Goal: Check status: Check status

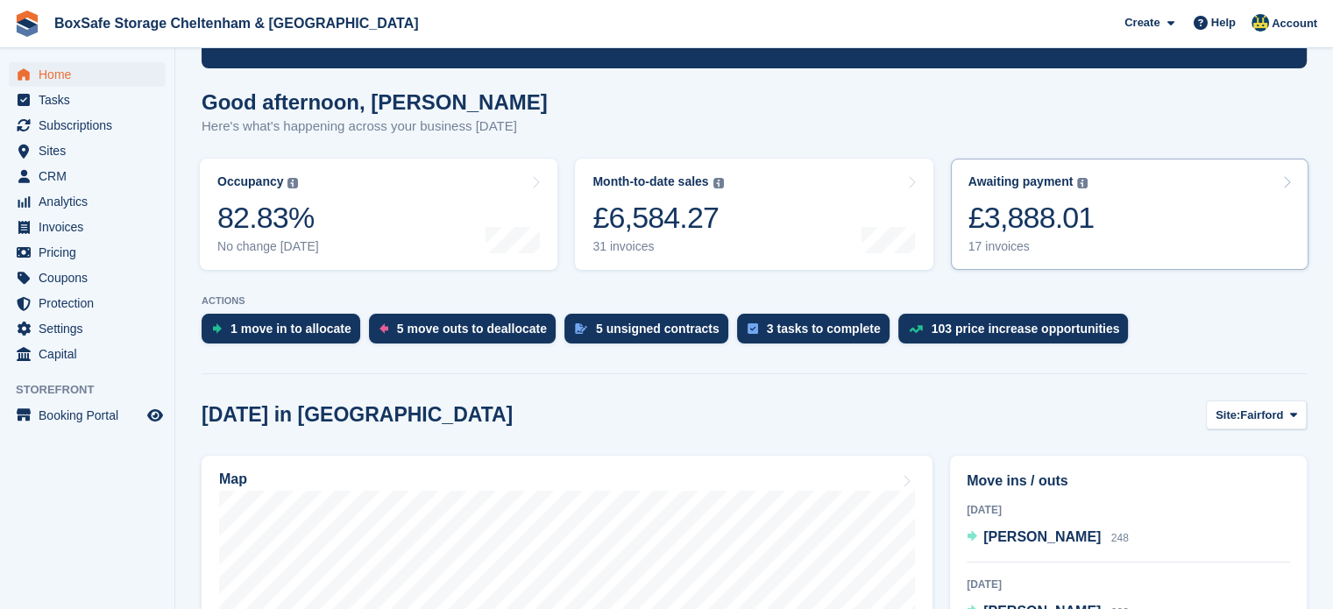
scroll to position [124, 0]
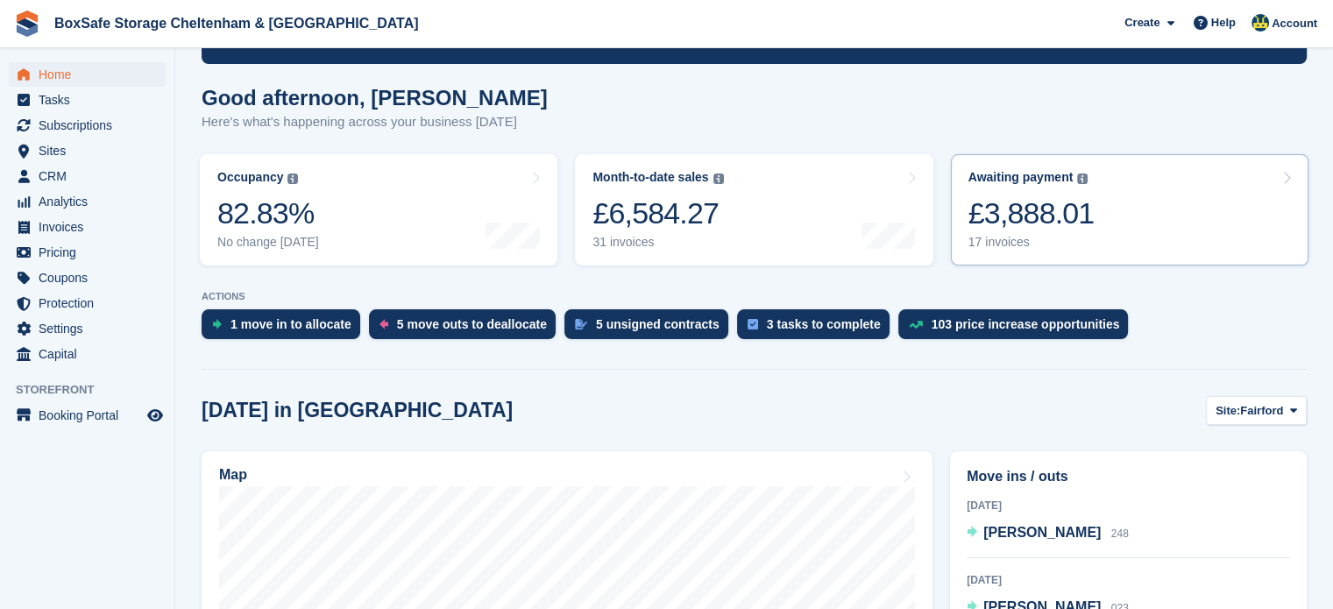
click at [1140, 205] on link "Awaiting payment The total outstanding balance on all open invoices. £3,888.01 …" at bounding box center [1130, 209] width 358 height 111
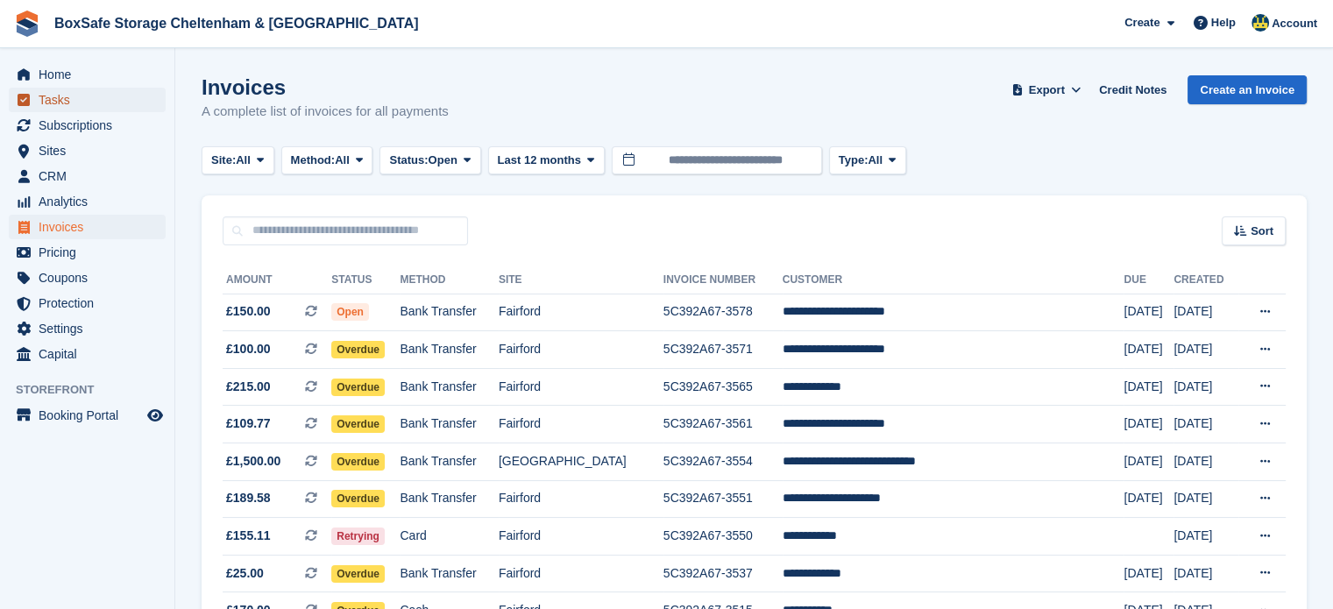
click at [75, 89] on span "Tasks" at bounding box center [91, 100] width 105 height 25
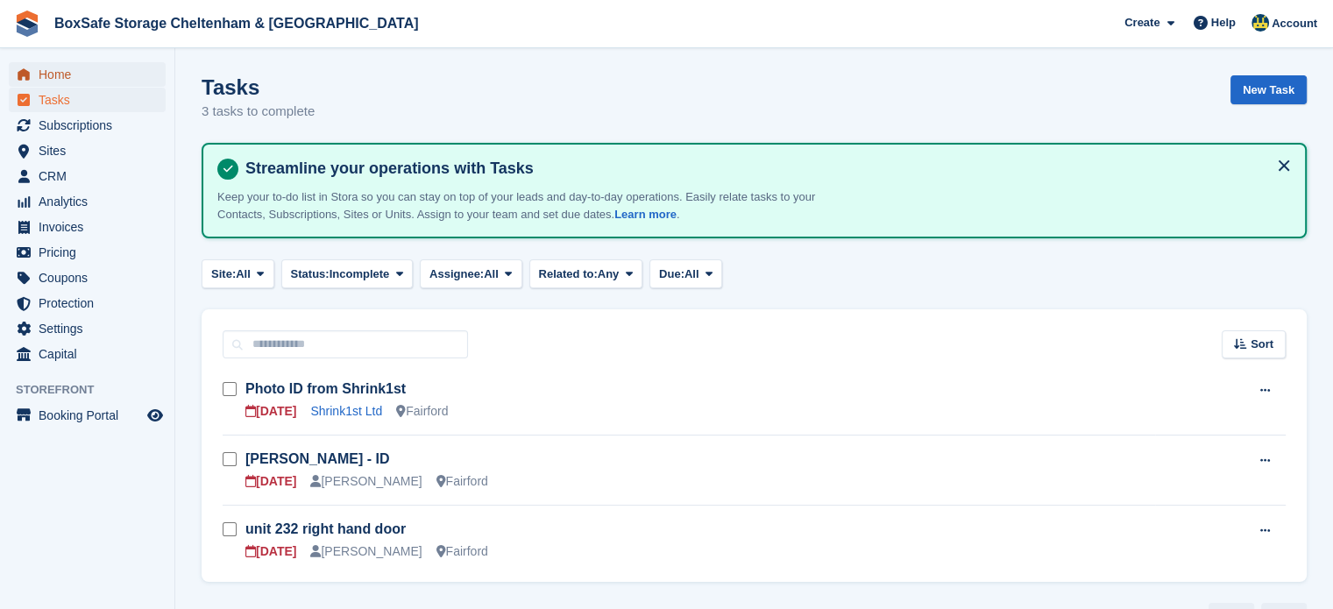
click at [69, 80] on span "Home" at bounding box center [91, 74] width 105 height 25
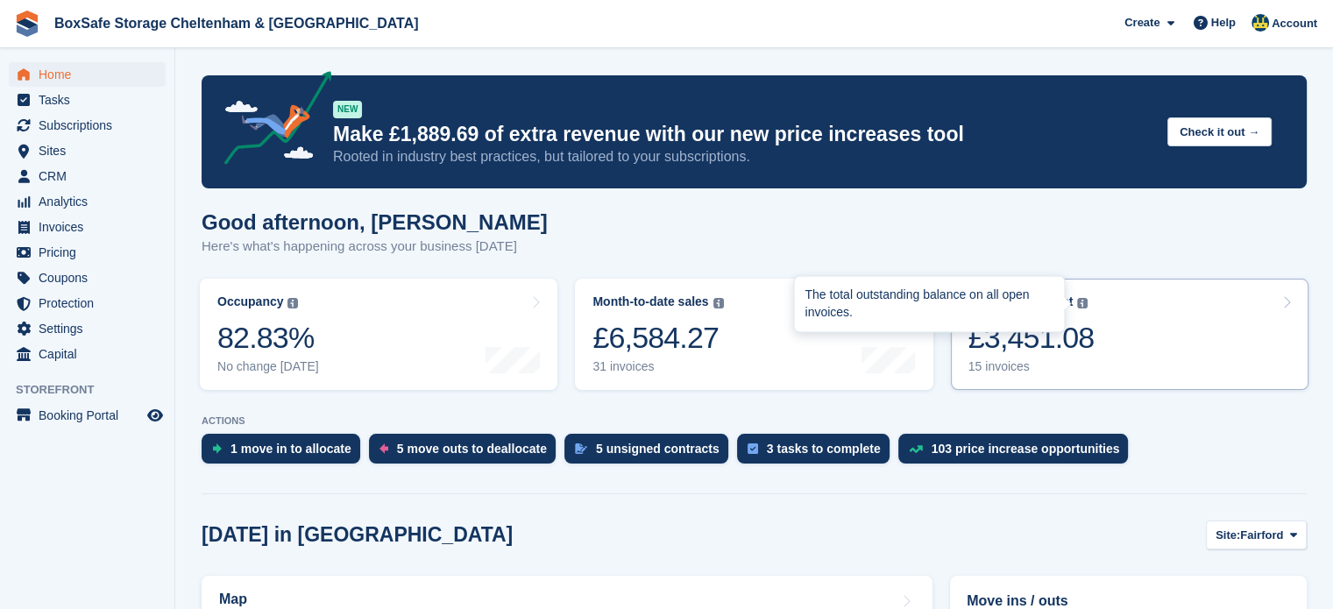
click at [1080, 299] on img at bounding box center [1082, 303] width 11 height 11
